Goal: Task Accomplishment & Management: Use online tool/utility

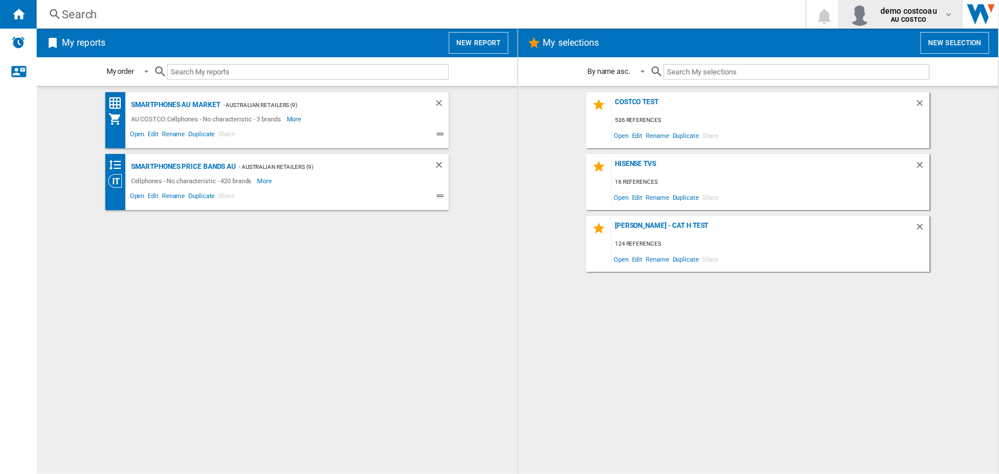
click at [916, 16] on b "AU COSTCO" at bounding box center [910, 19] width 36 height 7
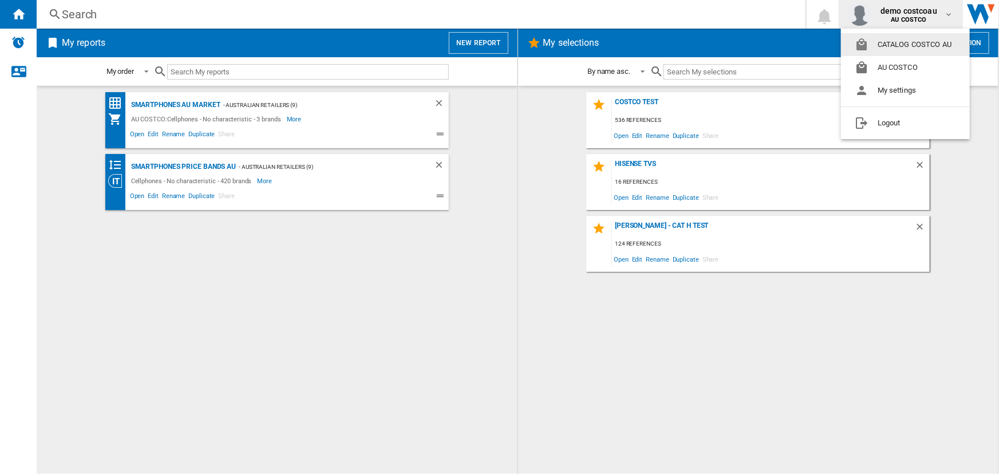
click at [907, 43] on button "CATALOG COSTCO AU" at bounding box center [905, 44] width 129 height 23
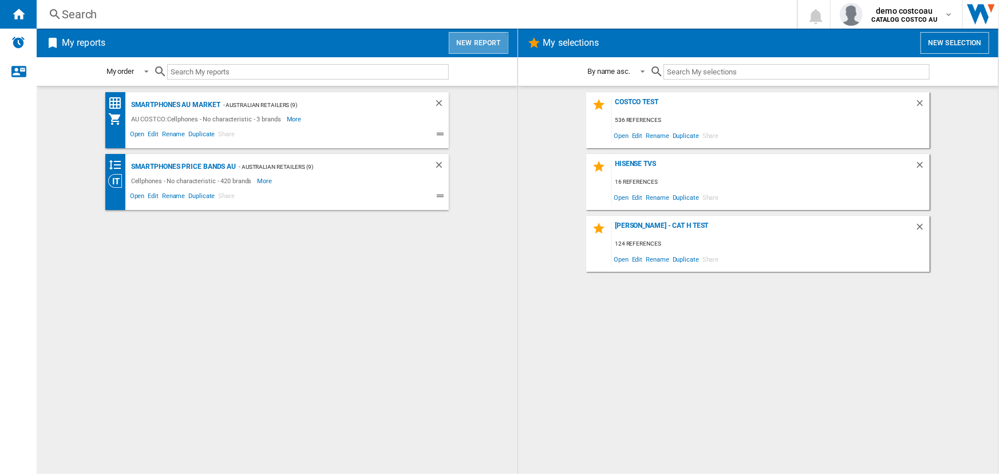
click at [477, 45] on button "New report" at bounding box center [478, 43] width 59 height 22
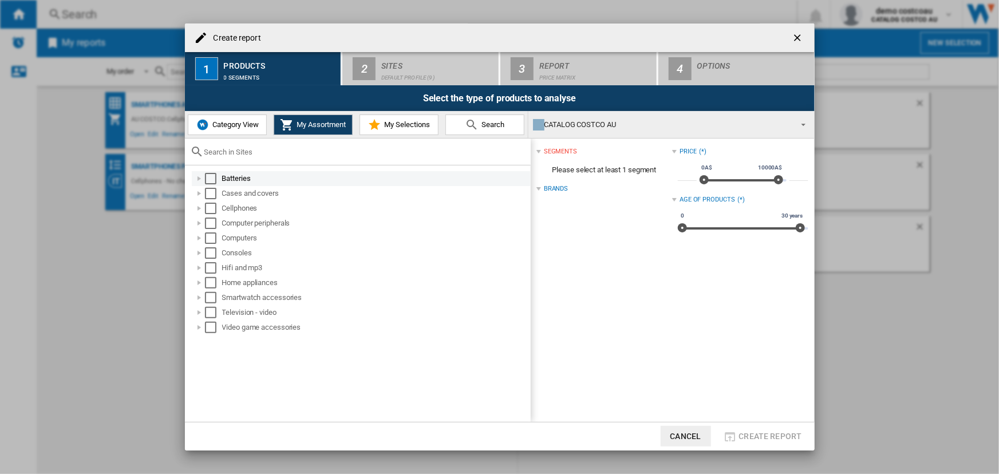
click at [213, 178] on div "Select" at bounding box center [210, 178] width 11 height 11
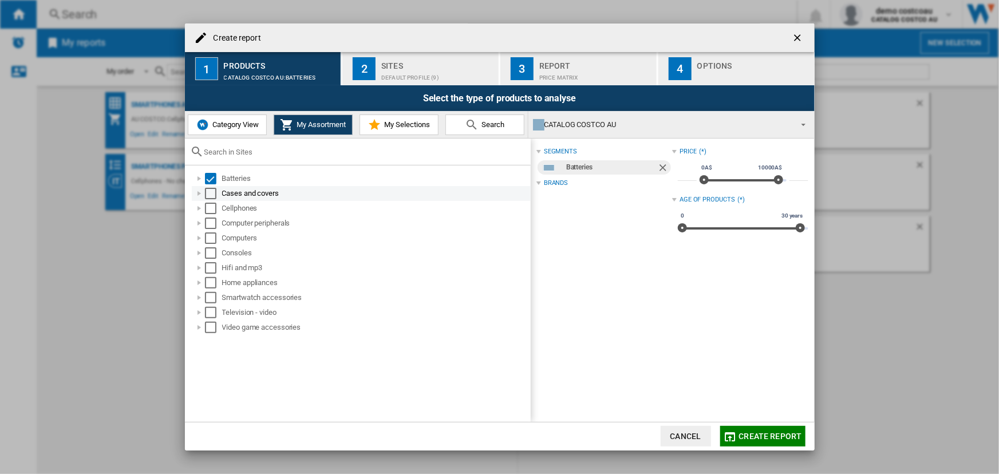
click at [212, 195] on div "Select" at bounding box center [210, 193] width 11 height 11
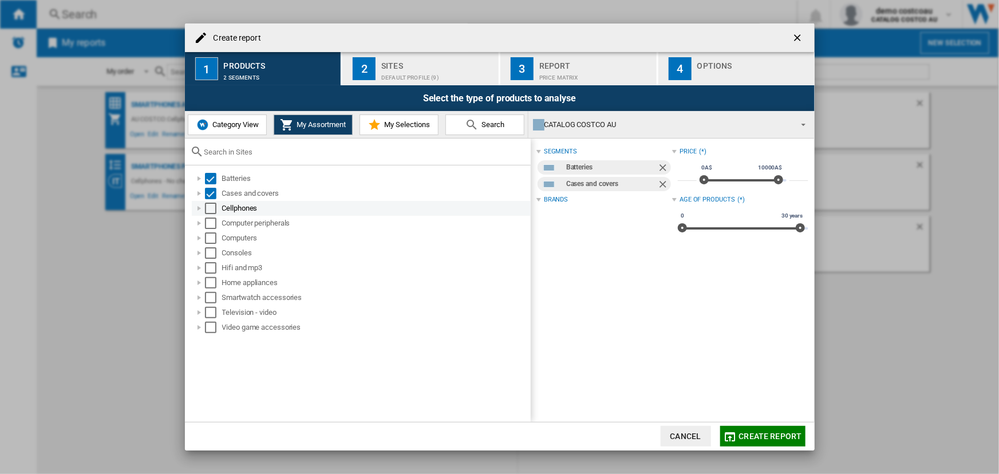
click at [212, 208] on div "Select" at bounding box center [210, 208] width 11 height 11
click at [215, 223] on div "Select" at bounding box center [210, 223] width 11 height 11
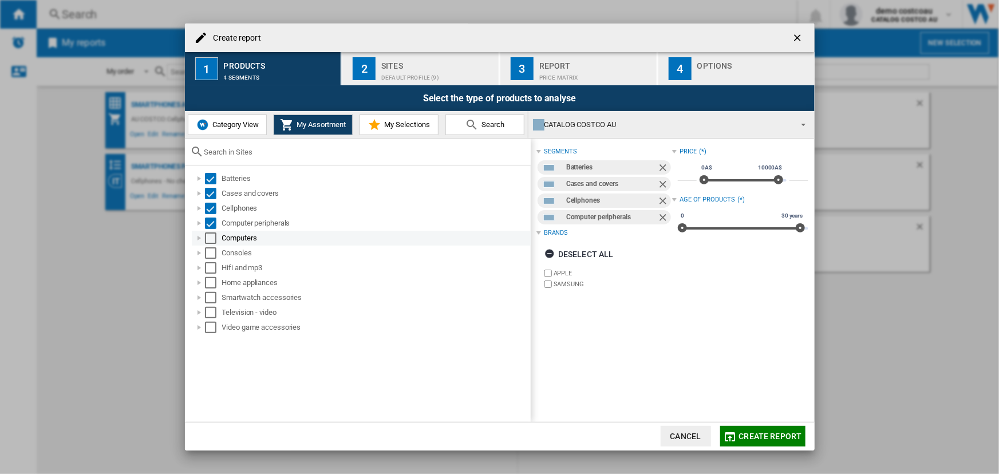
click at [212, 242] on div "Select" at bounding box center [210, 238] width 11 height 11
click at [210, 253] on div "Select" at bounding box center [210, 252] width 11 height 11
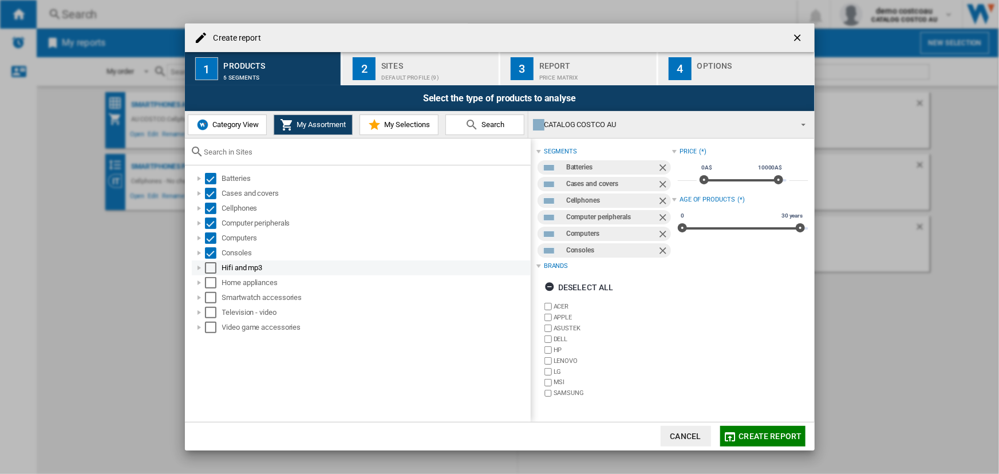
click at [211, 266] on div "Select" at bounding box center [210, 267] width 11 height 11
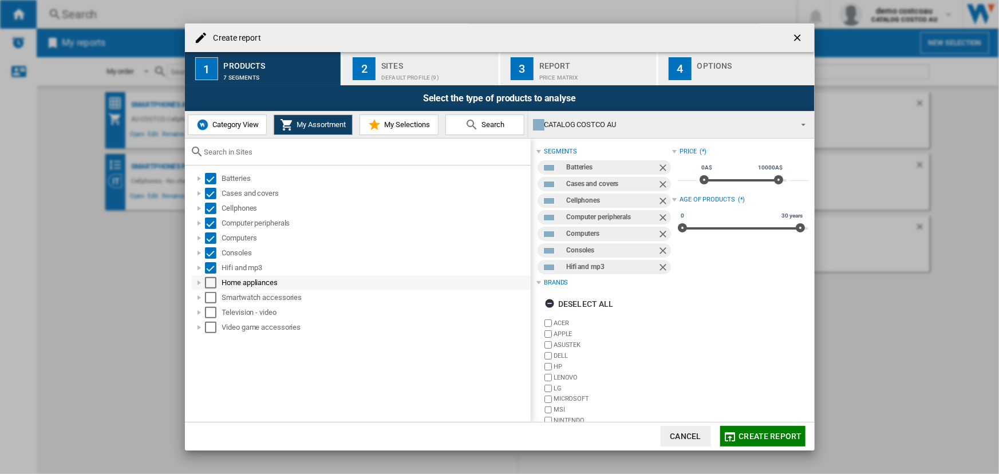
click at [211, 281] on div "Select" at bounding box center [210, 282] width 11 height 11
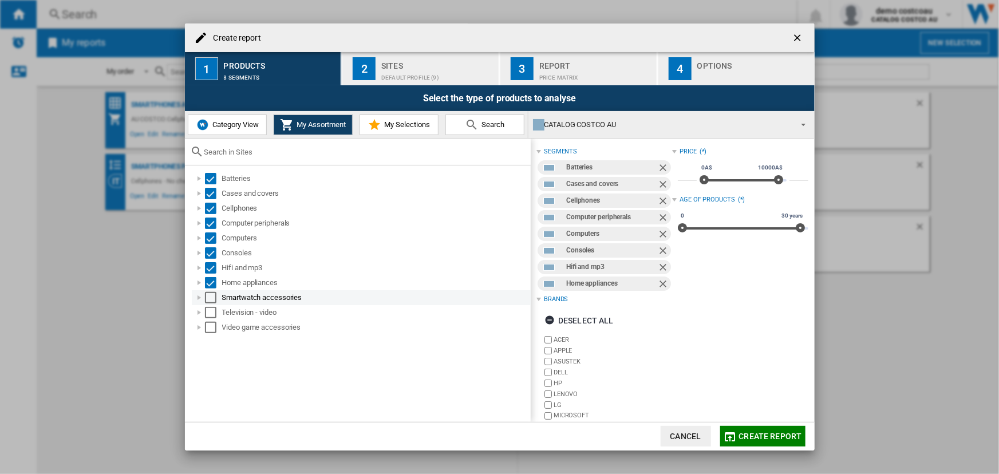
drag, startPoint x: 211, startPoint y: 295, endPoint x: 211, endPoint y: 304, distance: 8.6
click at [211, 296] on div "Select" at bounding box center [210, 297] width 11 height 11
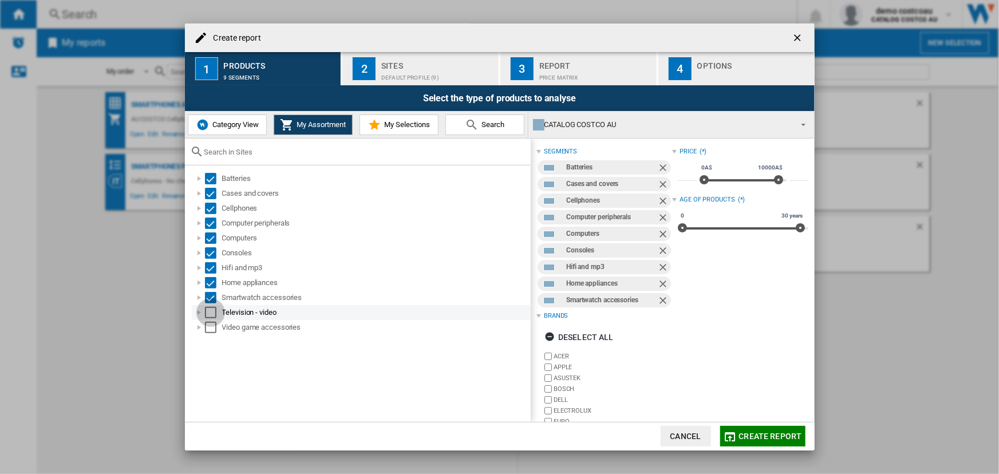
click at [212, 312] on div "Select" at bounding box center [210, 312] width 11 height 11
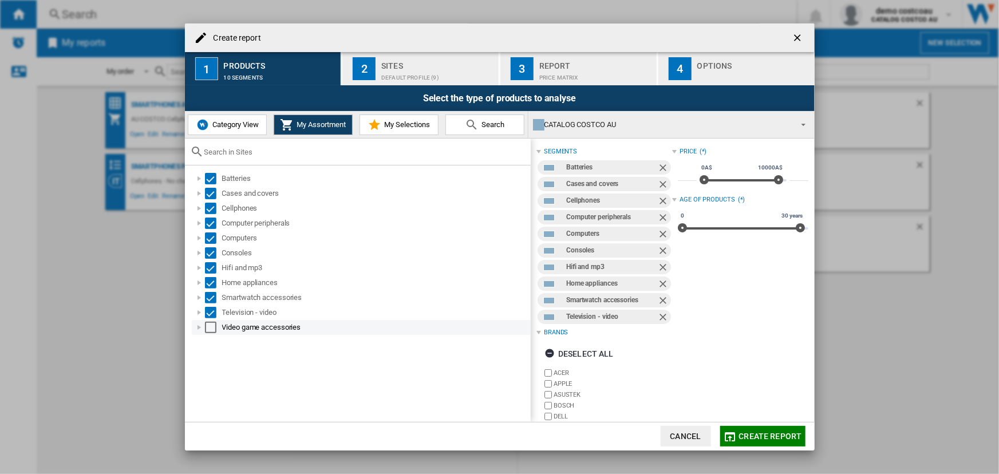
click at [211, 329] on div "Select" at bounding box center [210, 327] width 11 height 11
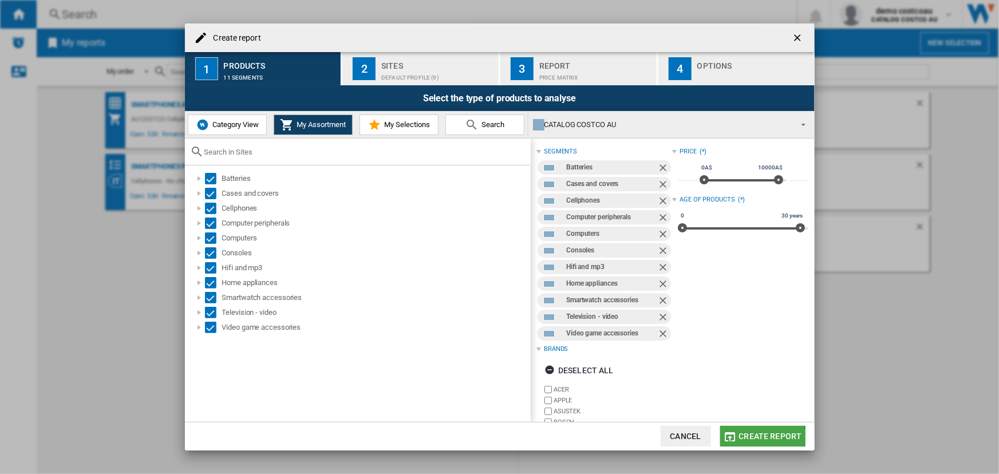
click at [762, 438] on span "Create report" at bounding box center [770, 436] width 63 height 9
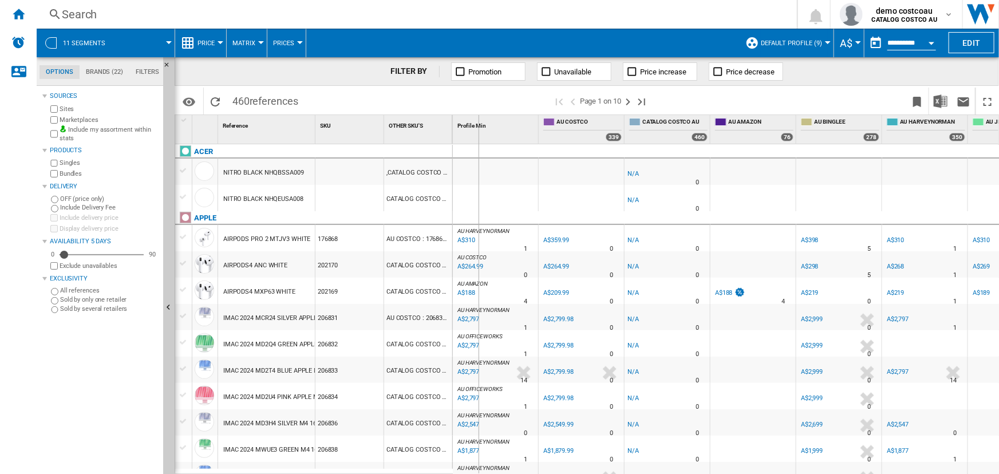
drag, startPoint x: 450, startPoint y: 127, endPoint x: 488, endPoint y: 129, distance: 37.9
click at [487, 129] on div "1 Reference 1 SKU 1 OTHER SKU'S 1 ACER NITRO BLACK NHQBSSA009 ,CATALOG COSTCO A…" at bounding box center [587, 294] width 824 height 359
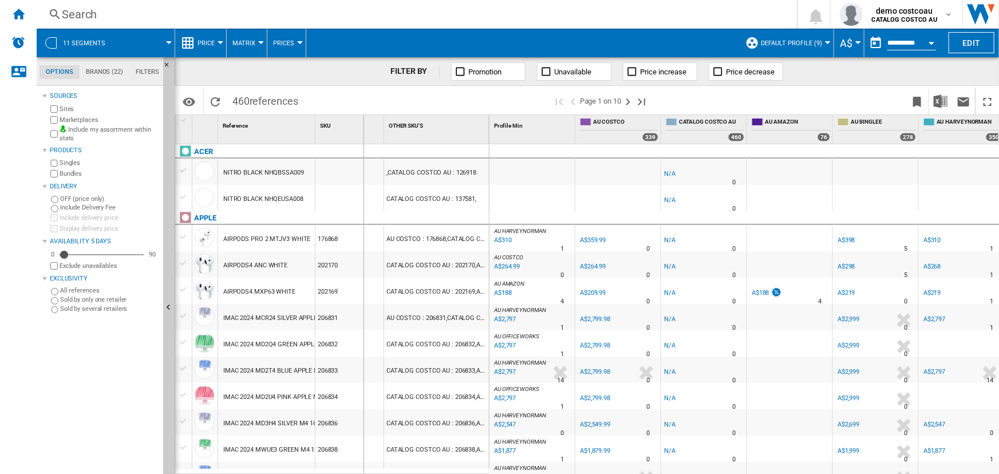
drag, startPoint x: 384, startPoint y: 130, endPoint x: 361, endPoint y: 130, distance: 22.9
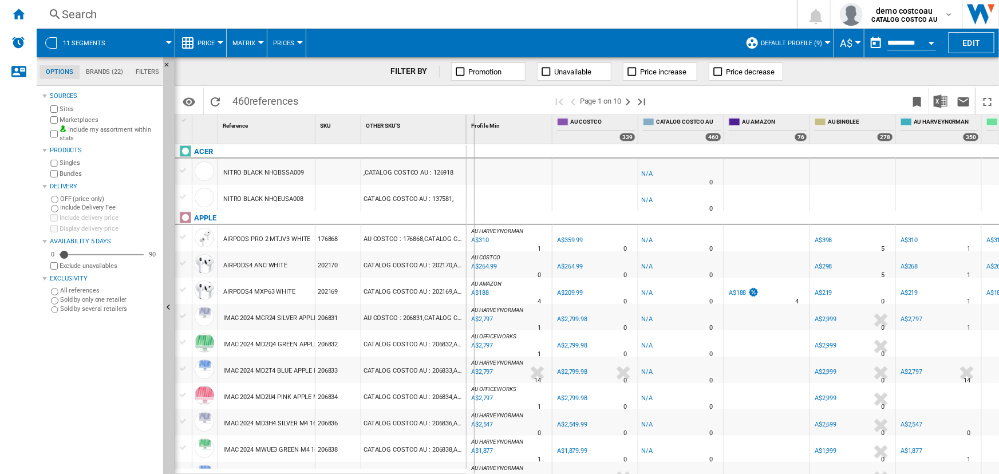
drag, startPoint x: 464, startPoint y: 136, endPoint x: 490, endPoint y: 133, distance: 25.9
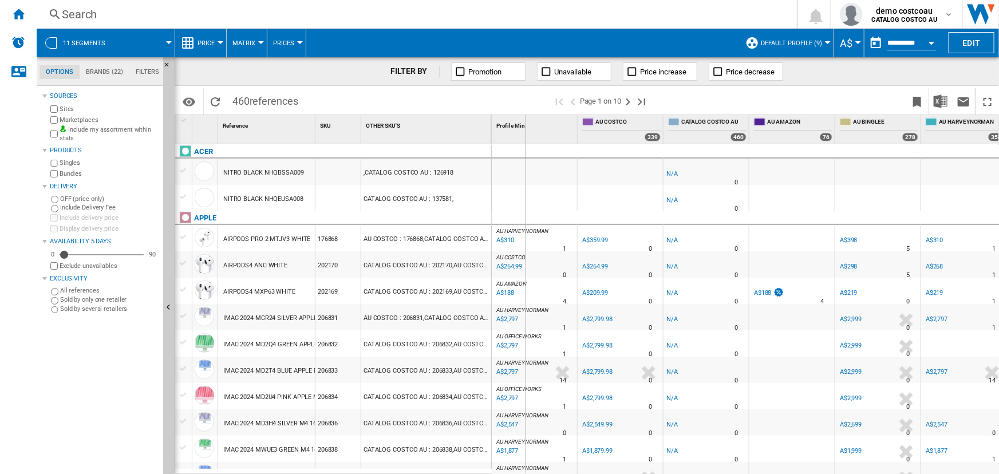
drag, startPoint x: 489, startPoint y: 131, endPoint x: 533, endPoint y: 125, distance: 44.4
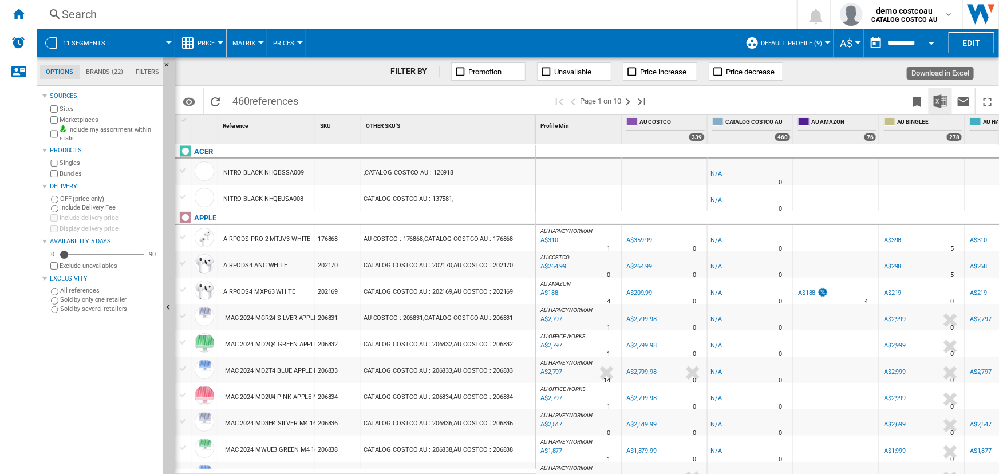
click at [940, 100] on img "Download in Excel" at bounding box center [941, 102] width 14 height 14
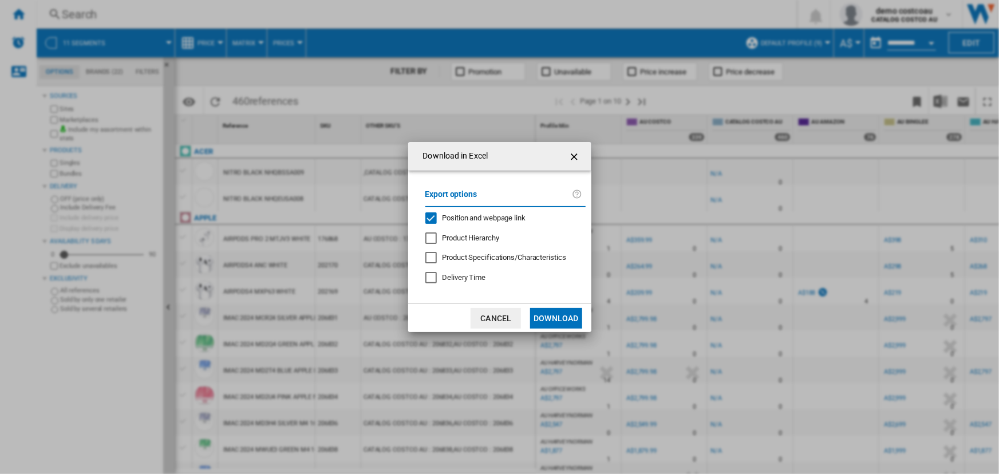
click at [574, 317] on button "Download" at bounding box center [556, 318] width 52 height 21
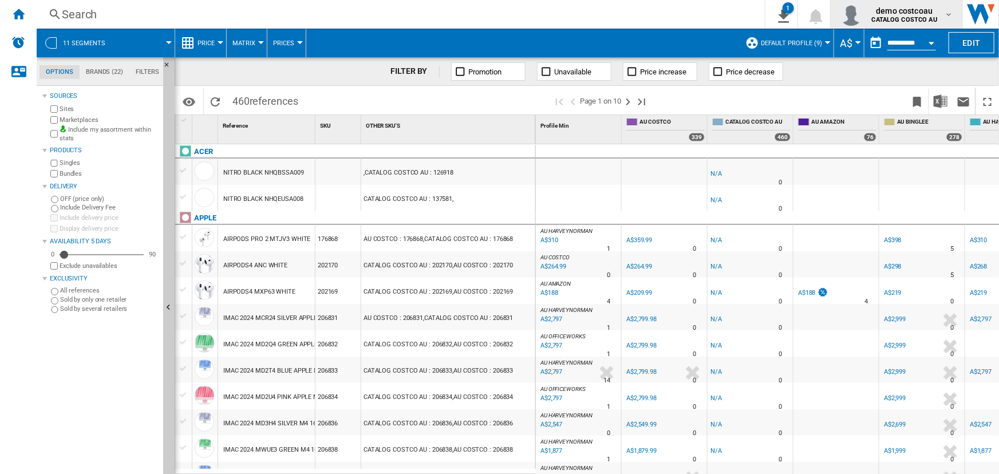
click at [892, 19] on b "CATALOG COSTCO AU" at bounding box center [904, 19] width 65 height 7
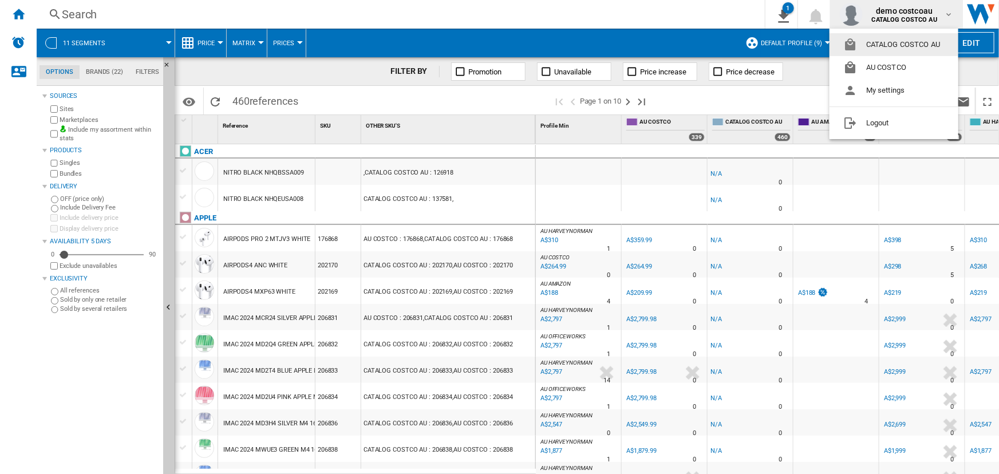
click at [891, 17] on md-backdrop at bounding box center [499, 237] width 999 height 474
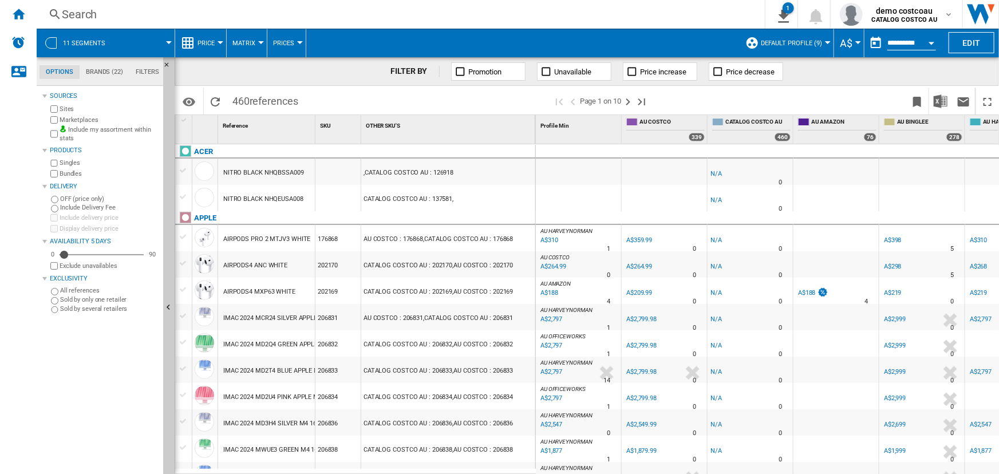
drag, startPoint x: 235, startPoint y: 101, endPoint x: 253, endPoint y: 98, distance: 18.1
click at [253, 98] on span "460 references" at bounding box center [265, 100] width 77 height 24
click at [965, 41] on button "Edit" at bounding box center [972, 42] width 46 height 21
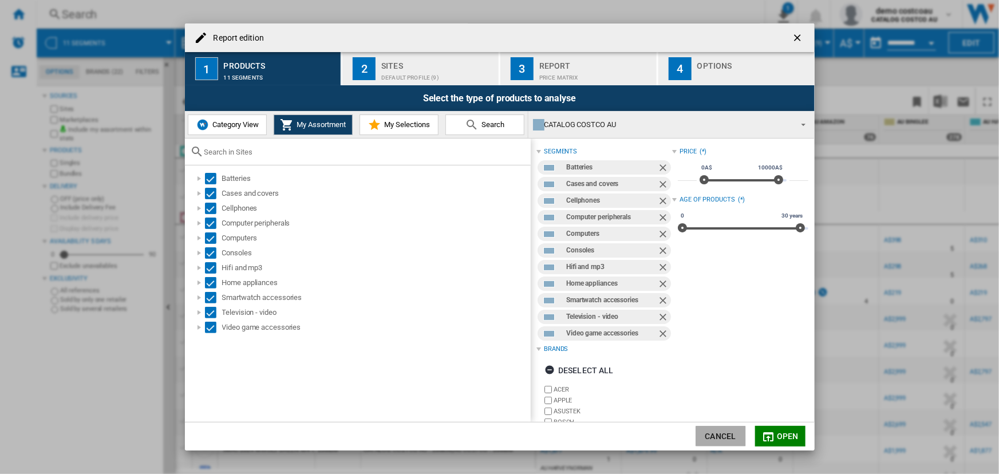
click at [728, 442] on button "Cancel" at bounding box center [721, 436] width 50 height 21
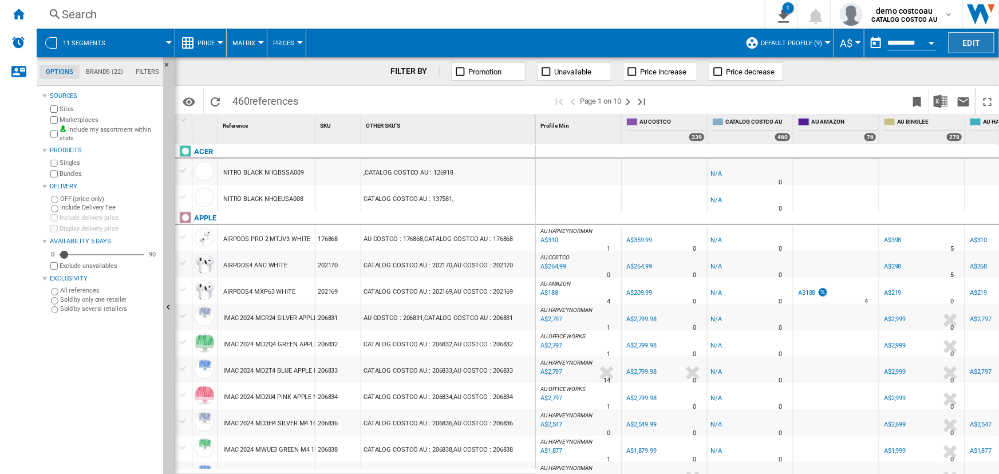
click at [968, 36] on button "Edit" at bounding box center [972, 42] width 46 height 21
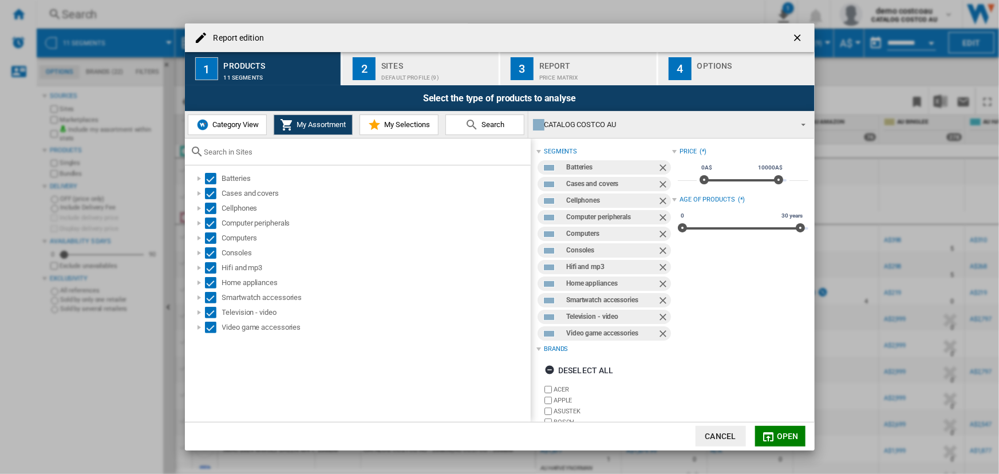
click at [729, 433] on button "Cancel" at bounding box center [721, 436] width 50 height 21
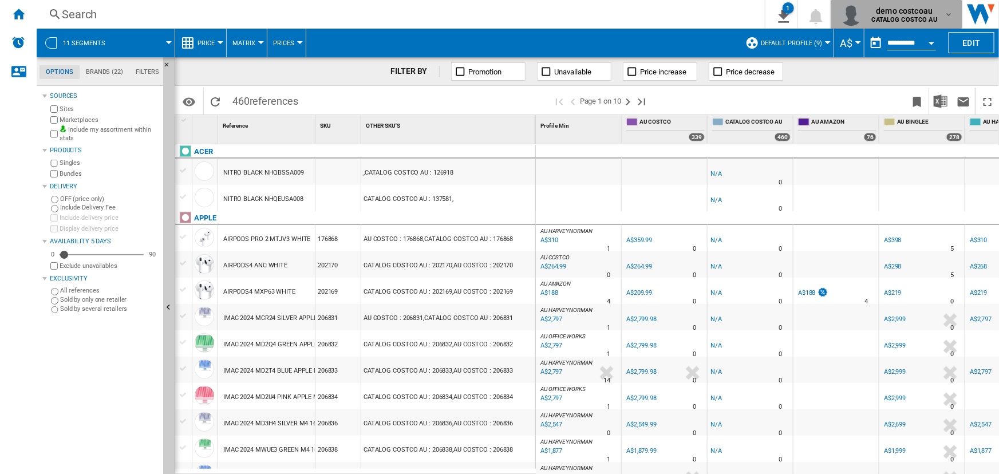
click at [888, 18] on b "CATALOG COSTCO AU" at bounding box center [904, 19] width 65 height 7
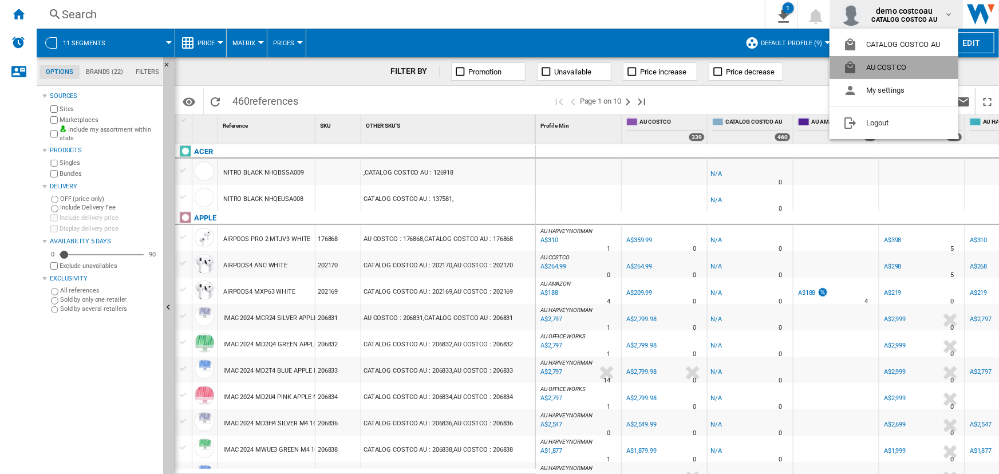
click at [871, 68] on button "AU COSTCO" at bounding box center [894, 67] width 129 height 23
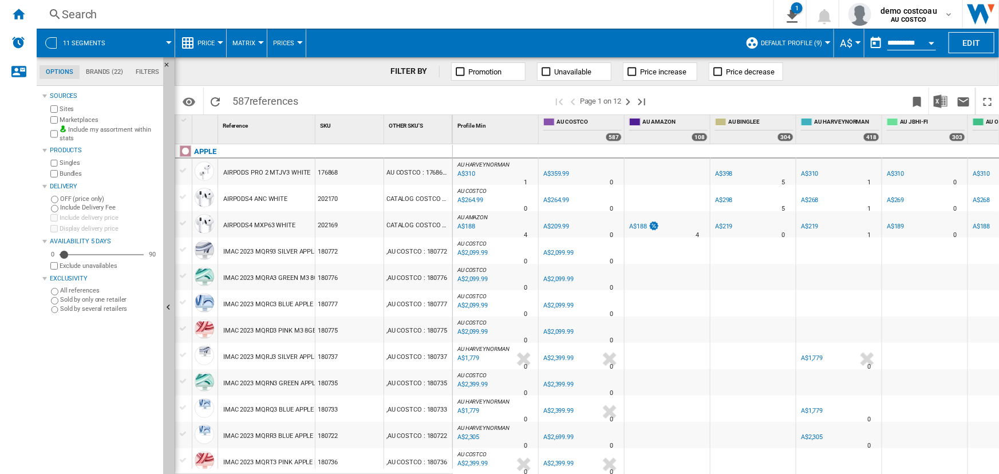
drag, startPoint x: 233, startPoint y: 104, endPoint x: 249, endPoint y: 105, distance: 16.7
click at [249, 105] on span "587 references" at bounding box center [265, 100] width 77 height 24
click at [212, 42] on span "Price" at bounding box center [206, 43] width 17 height 7
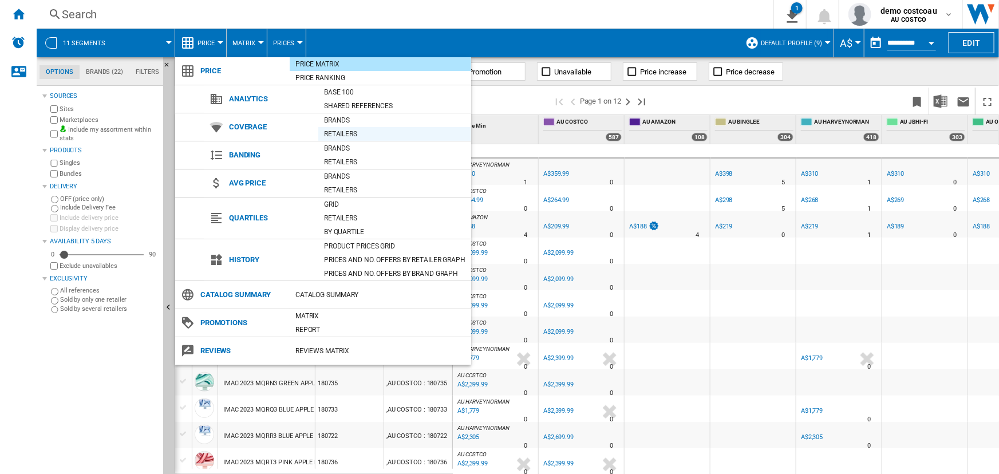
click at [345, 133] on div "Retailers" at bounding box center [394, 133] width 153 height 11
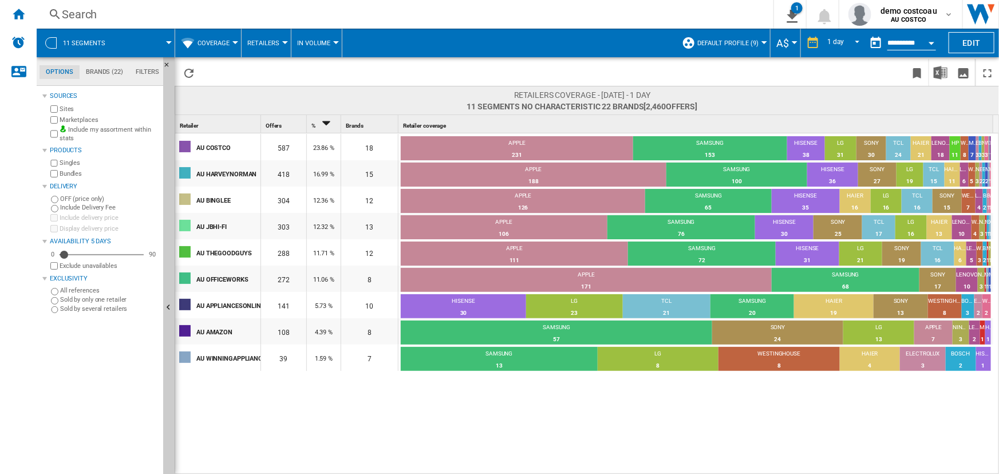
click at [756, 37] on button "Default profile (9)" at bounding box center [731, 43] width 67 height 29
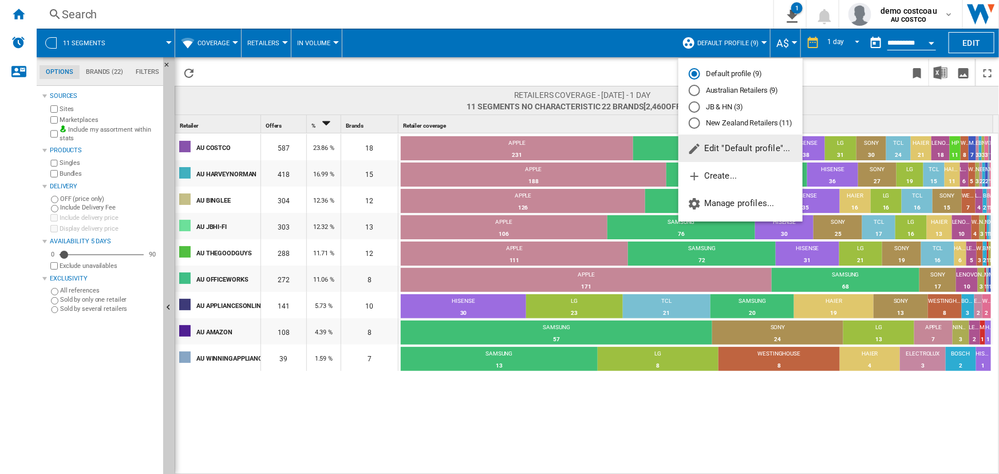
click at [731, 151] on span "Edit "Default profile"..." at bounding box center [739, 148] width 103 height 10
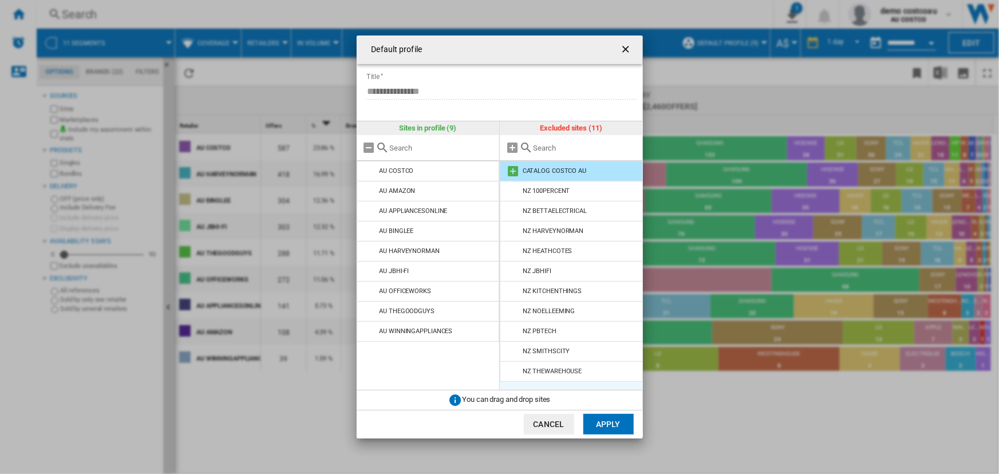
click at [510, 172] on md-icon at bounding box center [513, 171] width 14 height 14
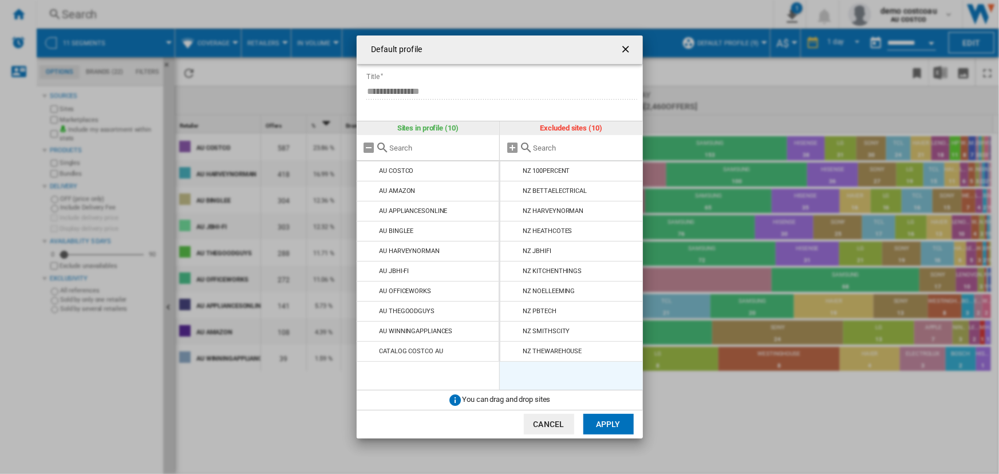
click at [628, 426] on button "Apply" at bounding box center [609, 424] width 50 height 21
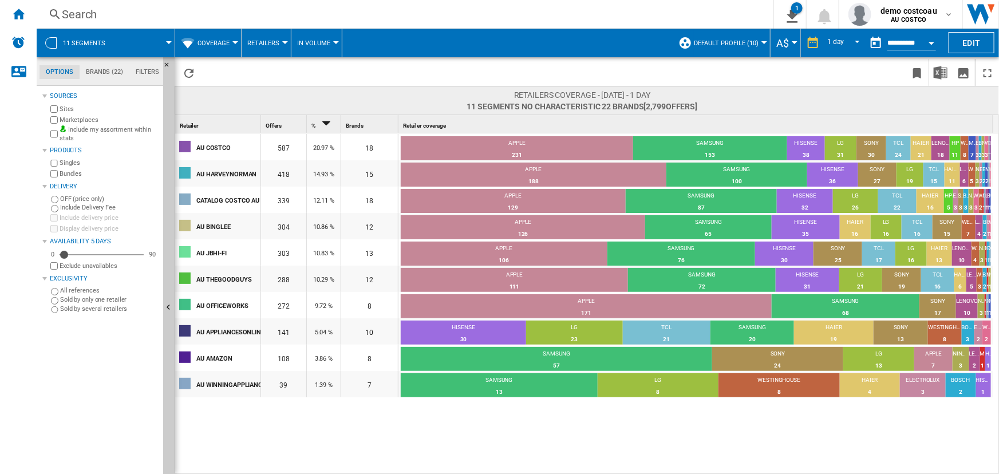
drag, startPoint x: 278, startPoint y: 202, endPoint x: 290, endPoint y: 203, distance: 12.1
click at [290, 203] on div "339" at bounding box center [283, 200] width 45 height 26
